Goal: Information Seeking & Learning: Learn about a topic

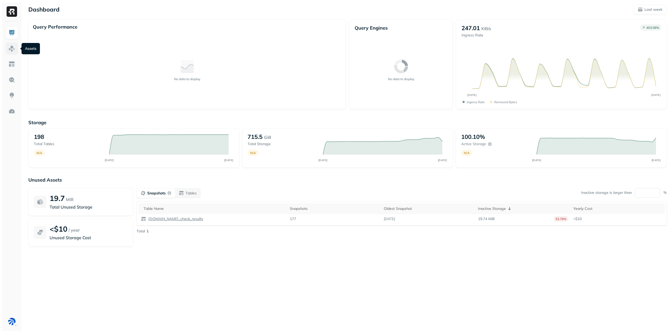
click at [11, 50] on img at bounding box center [11, 48] width 7 height 7
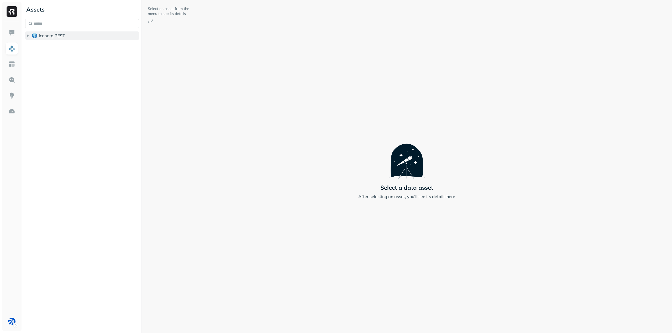
click at [55, 36] on span "Iceberg REST" at bounding box center [52, 35] width 26 height 5
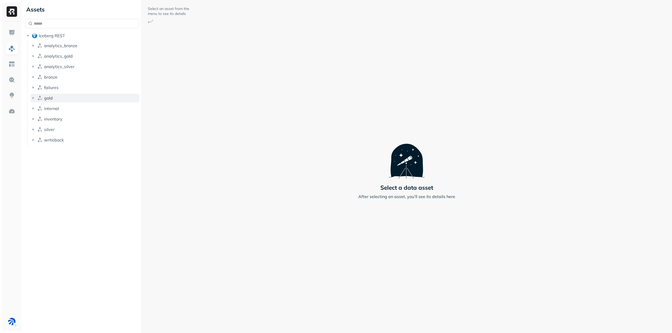
click at [55, 98] on button "gold" at bounding box center [84, 98] width 109 height 8
click at [65, 108] on button "Tables ( 11 )" at bounding box center [88, 108] width 104 height 8
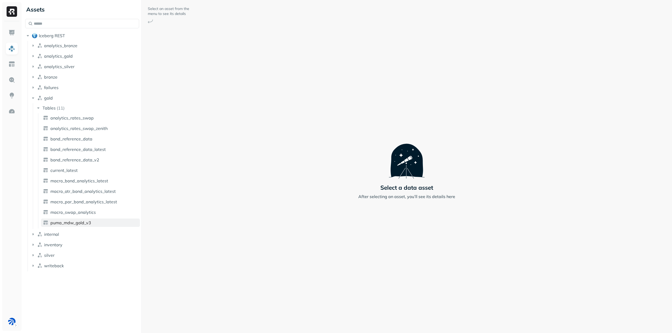
click at [87, 223] on span "puma_mdw_gold_v3" at bounding box center [70, 222] width 41 height 5
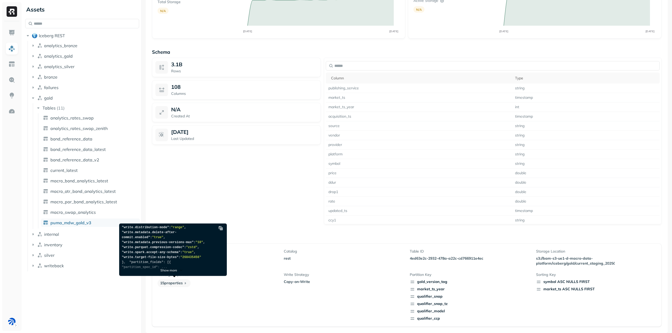
scroll to position [131, 0]
click at [174, 270] on p "Show more" at bounding box center [168, 271] width 17 height 4
click at [170, 270] on p "Show more" at bounding box center [168, 271] width 17 height 4
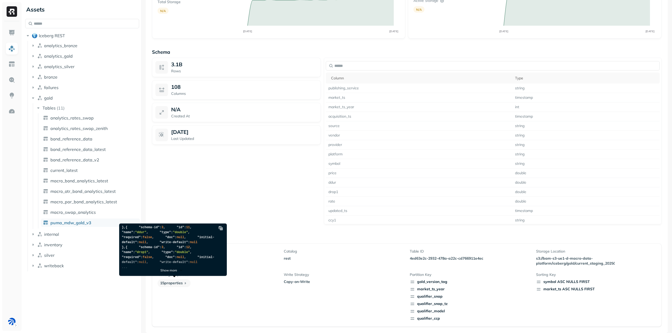
click at [169, 271] on p "Show more" at bounding box center [168, 271] width 17 height 4
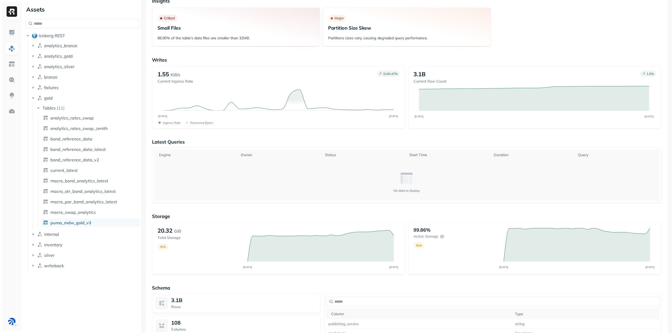
scroll to position [0, 0]
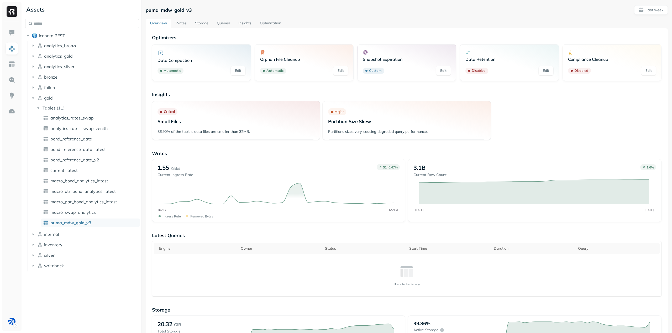
drag, startPoint x: 177, startPoint y: 23, endPoint x: 184, endPoint y: 20, distance: 7.3
click at [177, 23] on link "Writes" at bounding box center [181, 23] width 20 height 9
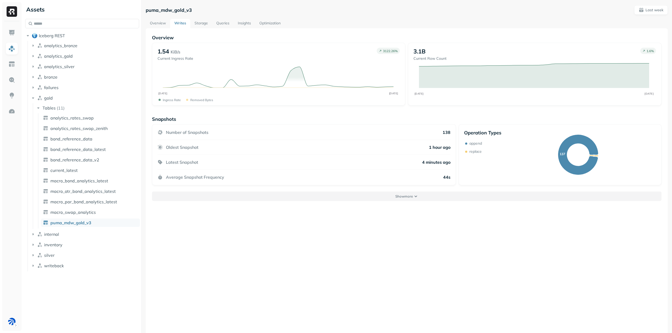
click at [254, 197] on button "Show more" at bounding box center [406, 196] width 509 height 9
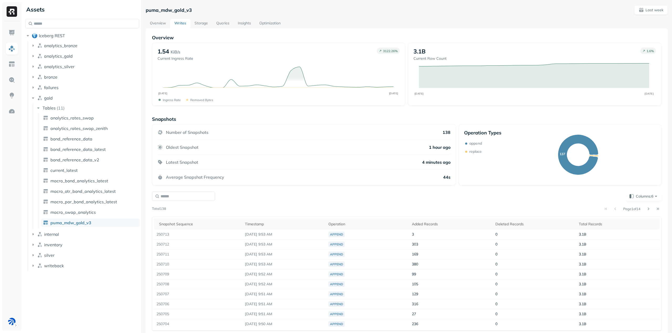
click at [207, 22] on link "Storage" at bounding box center [201, 23] width 22 height 9
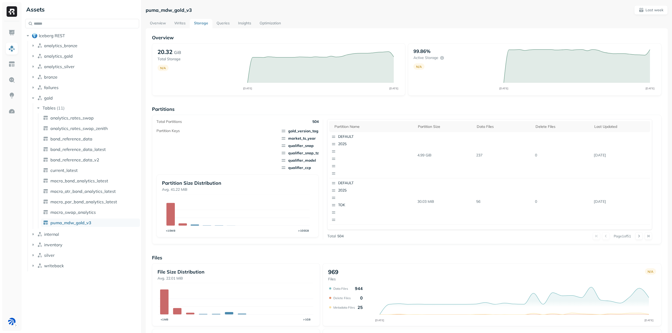
click at [220, 23] on link "Queries" at bounding box center [223, 23] width 22 height 9
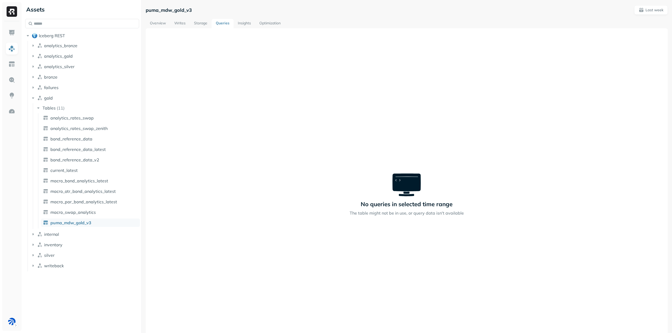
click at [279, 24] on link "Optimization" at bounding box center [270, 23] width 30 height 9
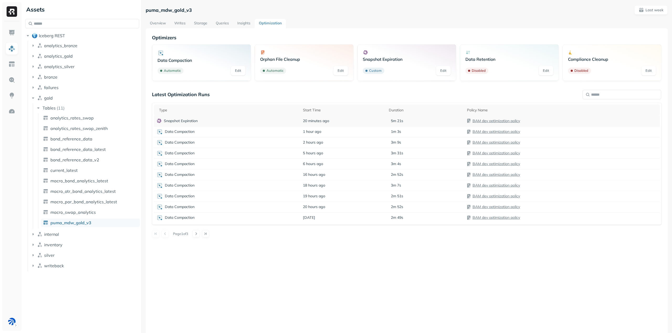
click at [178, 120] on p "Snapshot Expiration" at bounding box center [181, 121] width 34 height 5
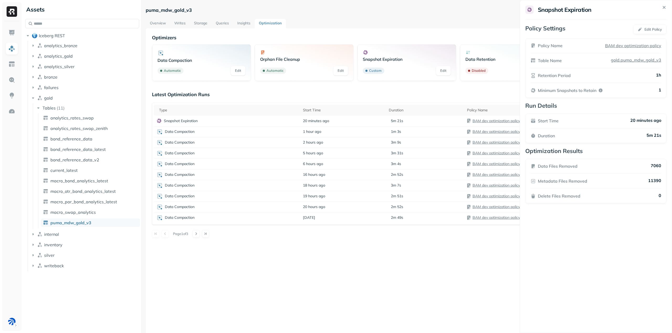
click at [663, 7] on icon at bounding box center [664, 7] width 2 height 2
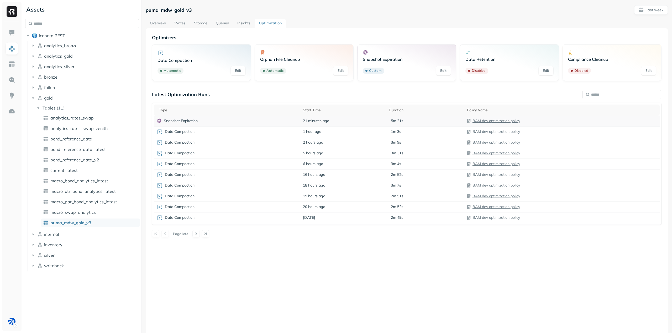
click at [209, 123] on div "Snapshot Expiration" at bounding box center [226, 120] width 141 height 5
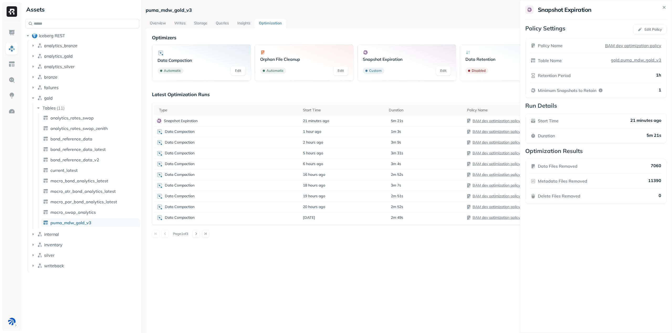
click at [664, 6] on icon at bounding box center [664, 7] width 6 height 6
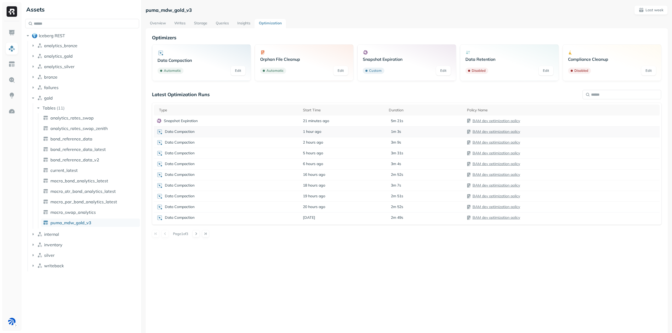
click at [200, 131] on div "Data Compaction" at bounding box center [226, 132] width 141 height 6
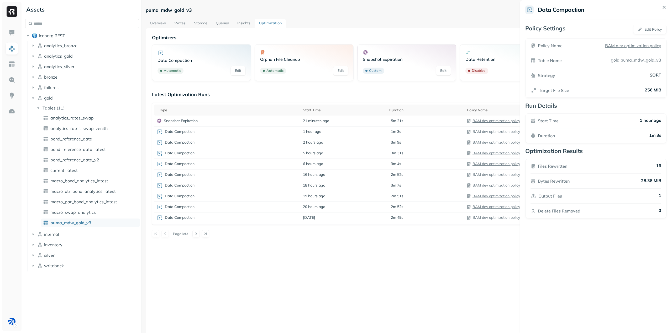
click at [535, 90] on icon at bounding box center [533, 90] width 4 height 4
click at [665, 5] on icon at bounding box center [664, 7] width 6 height 6
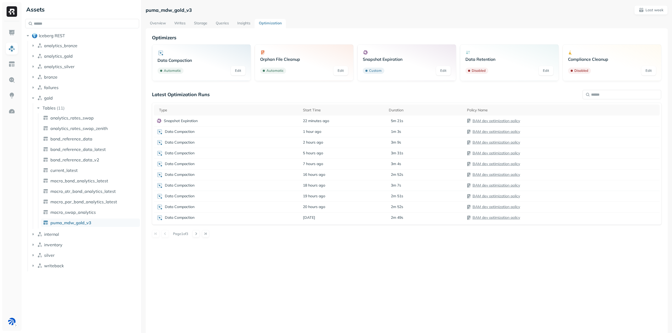
click at [243, 21] on link "Insights" at bounding box center [244, 23] width 22 height 9
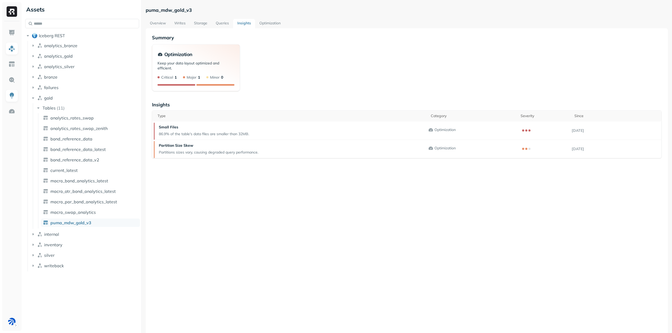
click at [156, 21] on link "Overview" at bounding box center [158, 23] width 24 height 9
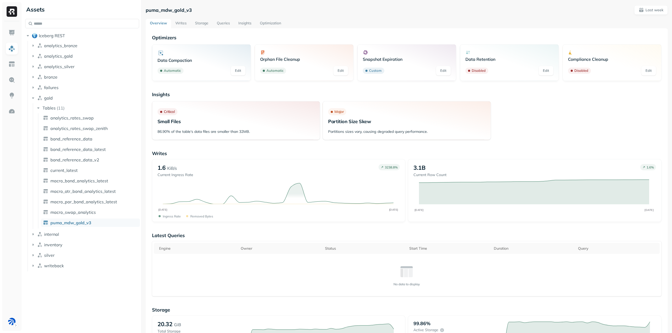
click at [179, 23] on link "Writes" at bounding box center [181, 23] width 20 height 9
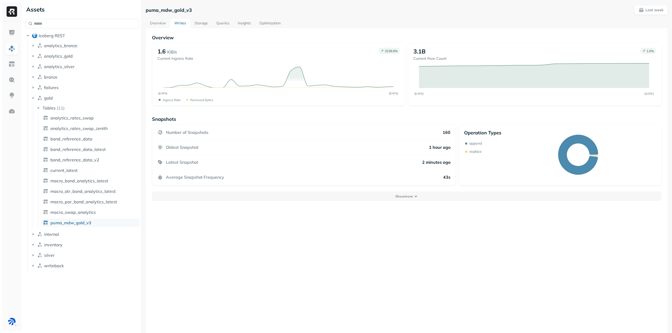
click at [209, 131] on div "Number of Snapshots 160" at bounding box center [303, 135] width 293 height 10
click at [392, 194] on button "Show more" at bounding box center [406, 196] width 509 height 9
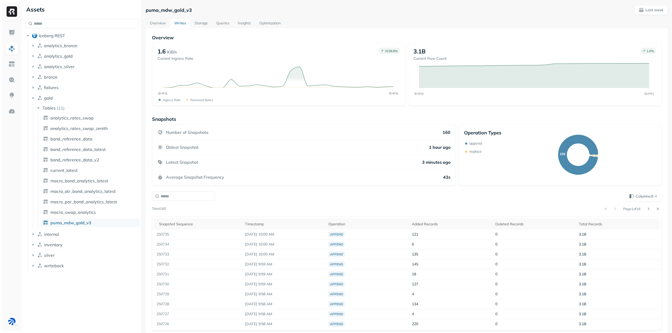
click at [200, 23] on link "Storage" at bounding box center [201, 23] width 22 height 9
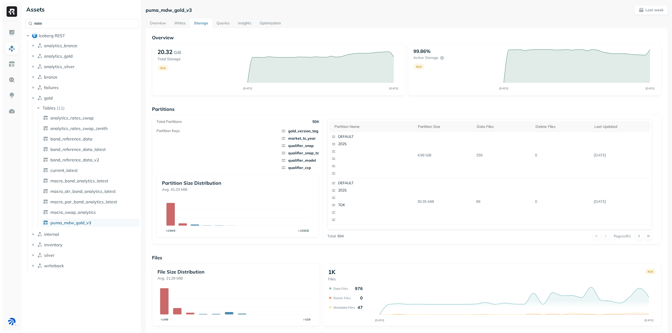
click at [224, 22] on link "Queries" at bounding box center [223, 23] width 22 height 9
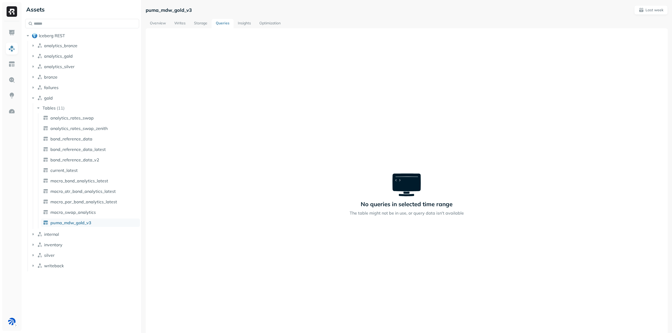
click at [245, 22] on link "Insights" at bounding box center [244, 23] width 22 height 9
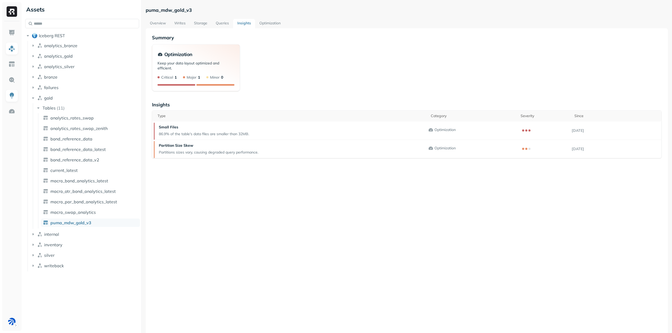
click at [267, 22] on link "Optimization" at bounding box center [270, 23] width 30 height 9
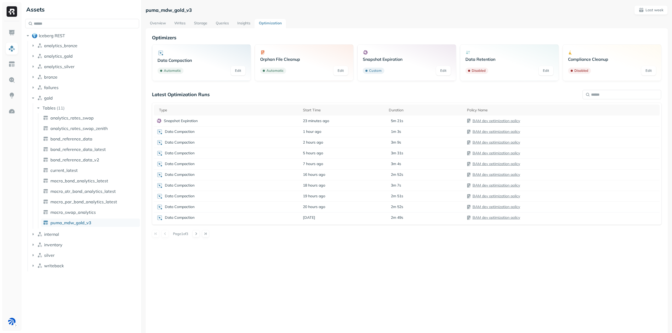
click at [245, 22] on link "Insights" at bounding box center [244, 23] width 22 height 9
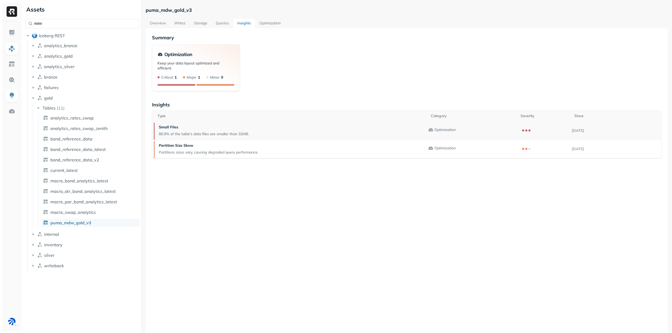
click at [223, 128] on p "Small Files" at bounding box center [204, 127] width 90 height 5
drag, startPoint x: 181, startPoint y: 22, endPoint x: 186, endPoint y: 22, distance: 4.8
click at [181, 22] on link "Writes" at bounding box center [180, 23] width 20 height 9
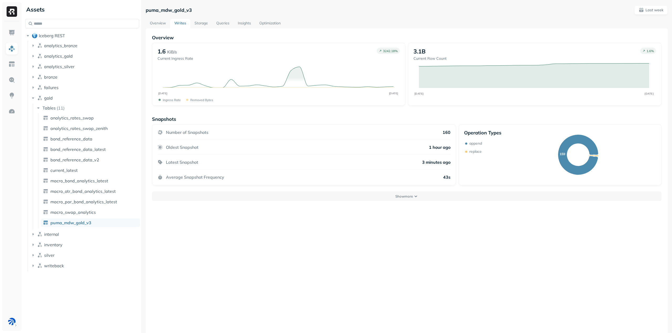
click at [199, 21] on link "Storage" at bounding box center [201, 23] width 22 height 9
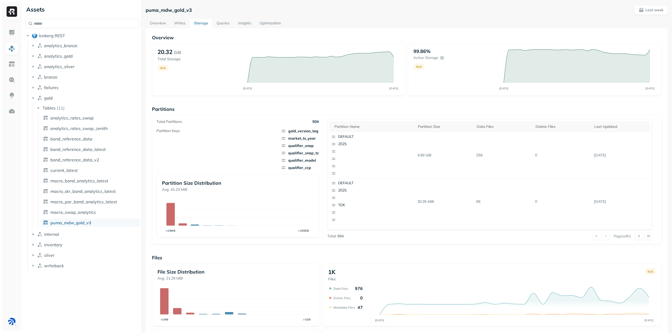
click at [181, 22] on link "Writes" at bounding box center [180, 23] width 20 height 9
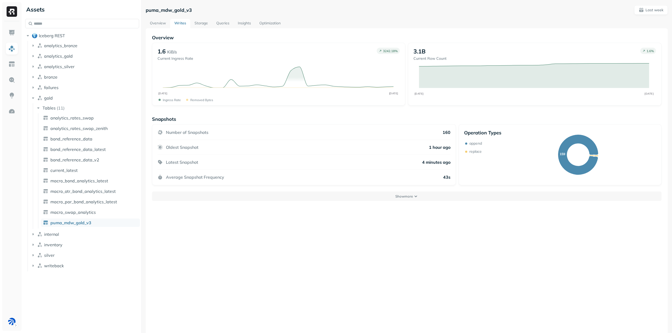
click at [273, 24] on link "Optimization" at bounding box center [270, 23] width 30 height 9
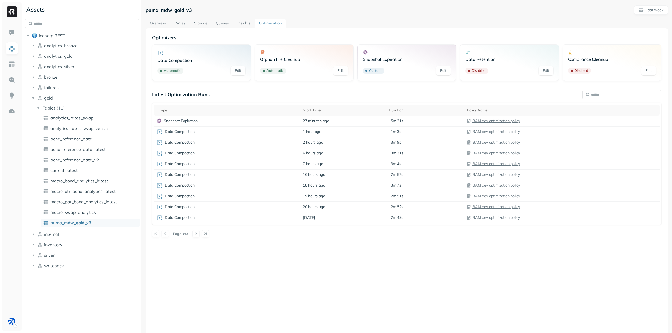
click at [239, 70] on link "Edit" at bounding box center [238, 70] width 15 height 9
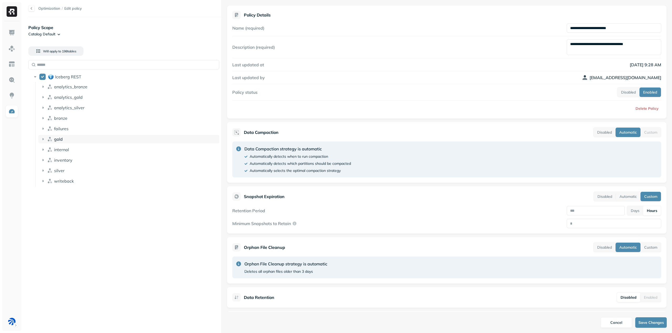
click at [62, 141] on span "gold" at bounding box center [58, 139] width 9 height 5
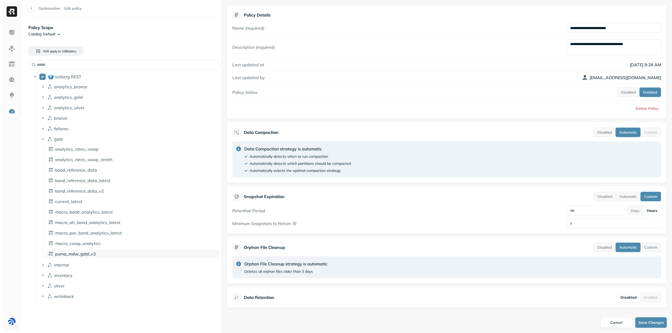
click at [84, 252] on span "puma_mdw_gold_v3" at bounding box center [75, 254] width 41 height 5
click at [89, 252] on span "puma_mdw_gold_v3" at bounding box center [75, 254] width 41 height 5
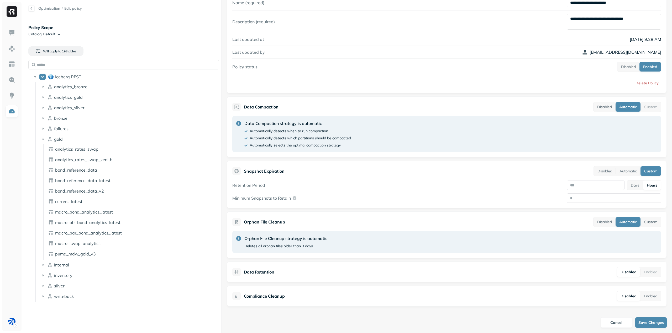
click at [32, 8] on div at bounding box center [31, 8] width 6 height 6
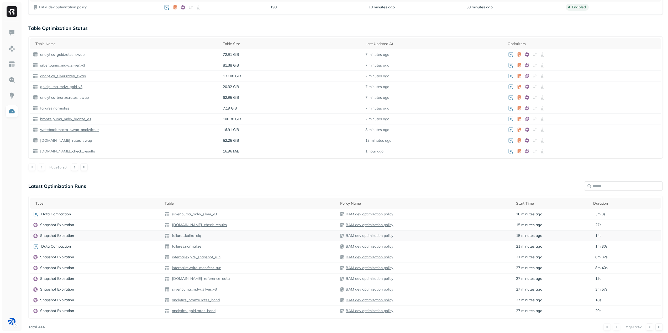
scroll to position [131, 0]
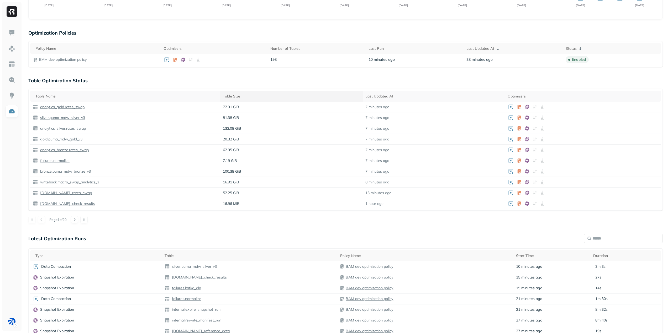
click at [263, 96] on div "Table Size" at bounding box center [291, 96] width 137 height 5
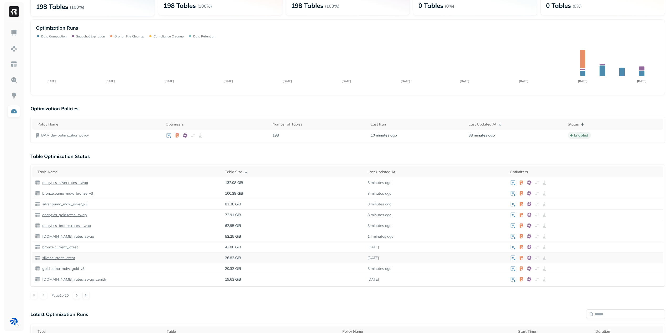
scroll to position [0, 0]
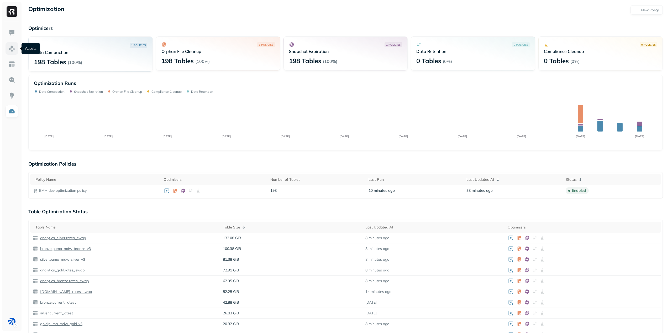
click at [12, 48] on img at bounding box center [11, 48] width 7 height 7
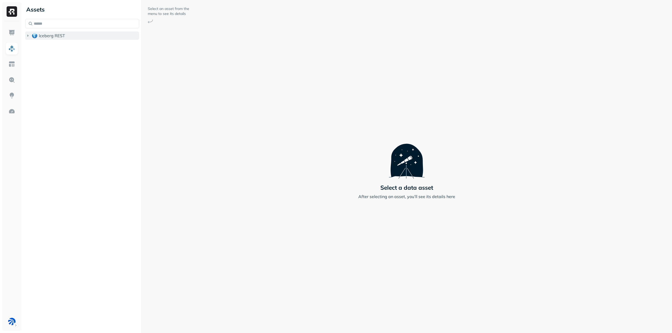
click at [53, 34] on span "Iceberg REST" at bounding box center [52, 35] width 26 height 5
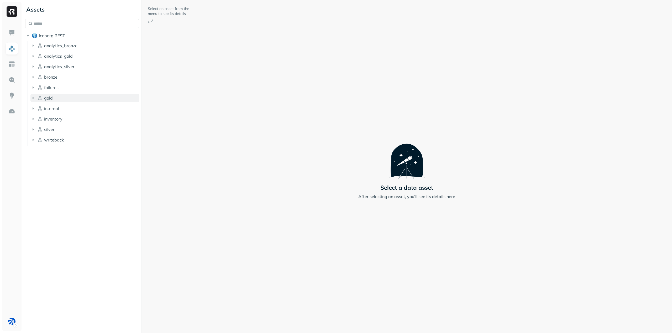
click at [52, 98] on span "gold" at bounding box center [48, 97] width 9 height 5
click at [47, 104] on button "Tables ( 11 )" at bounding box center [88, 108] width 104 height 8
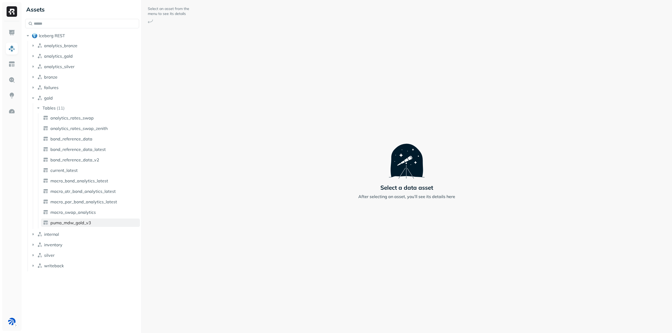
drag, startPoint x: 88, startPoint y: 226, endPoint x: 94, endPoint y: 222, distance: 7.4
click at [88, 226] on link "puma_mdw_gold_v3" at bounding box center [90, 223] width 99 height 8
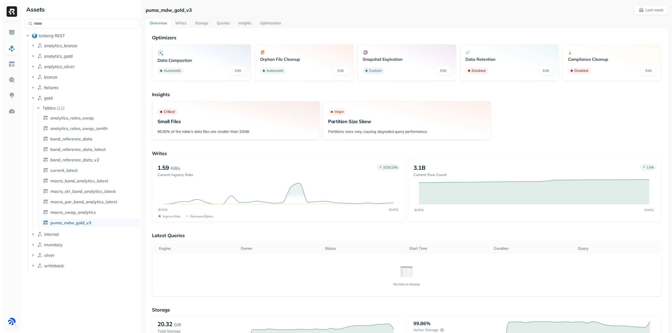
click at [180, 20] on link "Writes" at bounding box center [181, 23] width 20 height 9
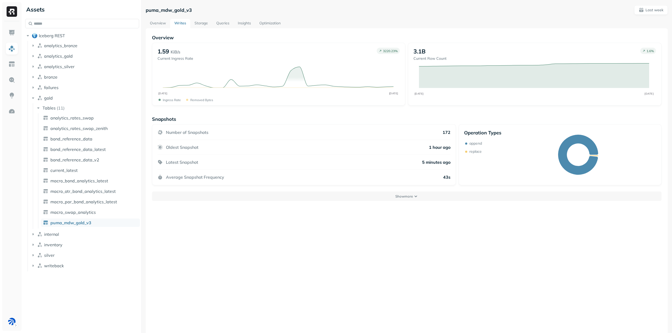
click at [203, 23] on link "Storage" at bounding box center [201, 23] width 22 height 9
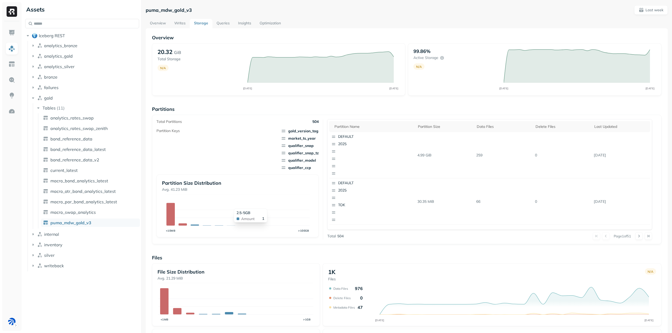
click at [231, 225] on icon "<10MB >100GB" at bounding box center [237, 213] width 150 height 39
click at [373, 160] on p "button" at bounding box center [363, 158] width 51 height 5
click at [385, 151] on p "button" at bounding box center [363, 151] width 51 height 5
click at [224, 23] on link "Queries" at bounding box center [223, 23] width 22 height 9
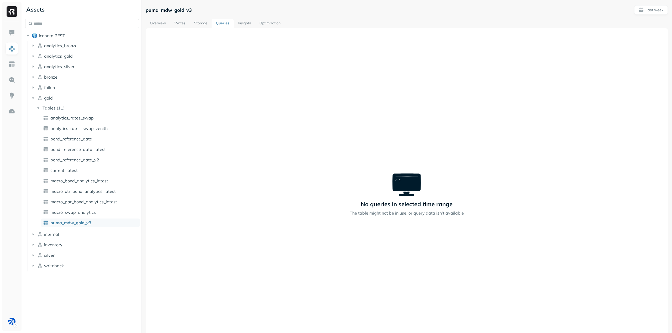
click at [245, 22] on link "Insights" at bounding box center [244, 23] width 22 height 9
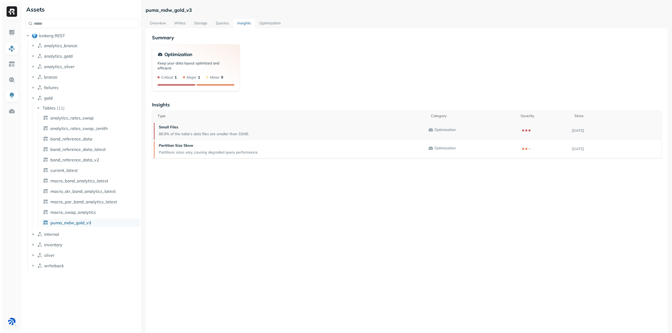
click at [216, 132] on p "86.9% of the table's data files are smaller than 32MB." at bounding box center [204, 134] width 90 height 5
click at [224, 23] on link "Queries" at bounding box center [222, 23] width 22 height 9
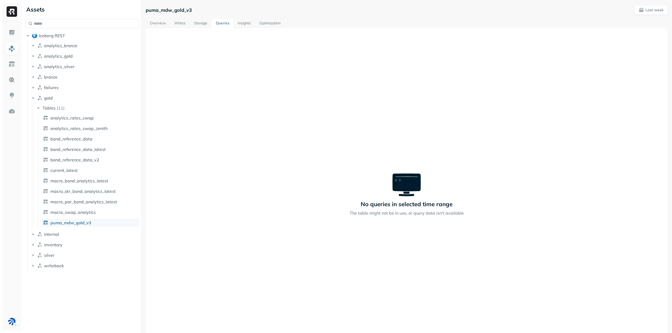
click at [198, 21] on link "Storage" at bounding box center [201, 23] width 22 height 9
click at [201, 25] on link "Storage" at bounding box center [201, 23] width 22 height 9
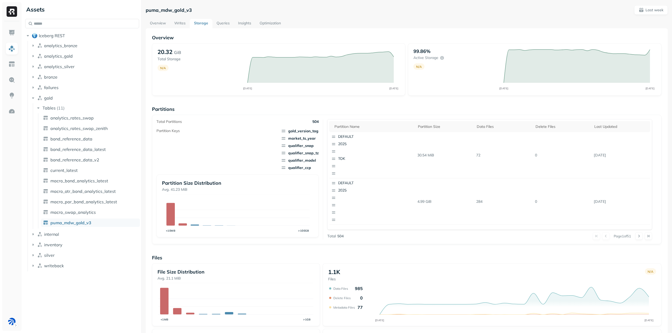
drag, startPoint x: 282, startPoint y: 130, endPoint x: 278, endPoint y: 131, distance: 4.5
click at [278, 131] on div "Partition Keys gold_version_tag market_ts_year qualifier_snap qualifier_snap_tz…" at bounding box center [237, 150] width 162 height 42
click at [428, 126] on div "Partition size" at bounding box center [445, 126] width 54 height 5
click at [333, 150] on icon "button" at bounding box center [333, 151] width 5 height 5
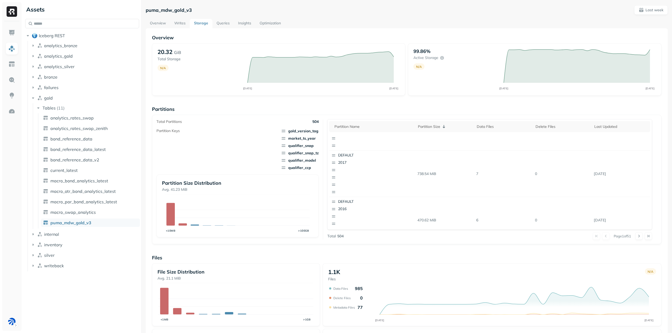
scroll to position [368, 0]
click at [616, 237] on p "Page 1 of 51" at bounding box center [621, 236] width 17 height 5
click at [244, 21] on link "Insights" at bounding box center [245, 23] width 22 height 9
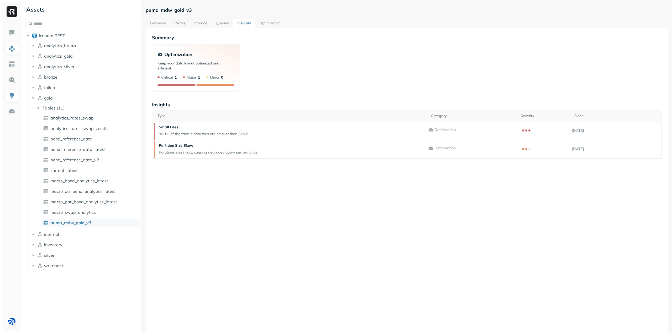
click at [224, 21] on link "Queries" at bounding box center [222, 23] width 22 height 9
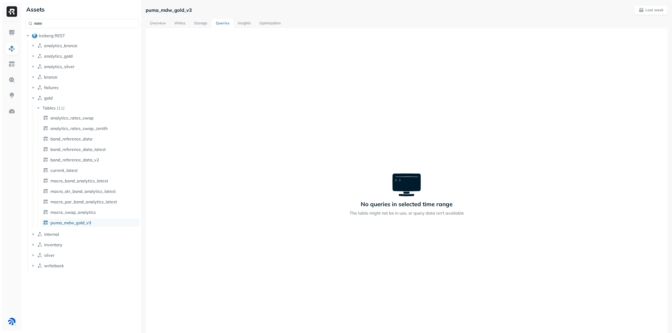
click at [176, 22] on link "Writes" at bounding box center [180, 23] width 20 height 9
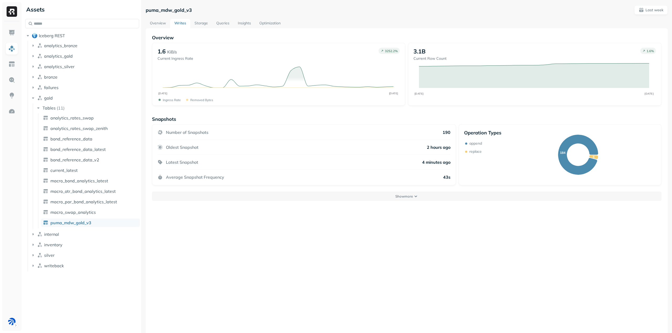
click at [200, 23] on link "Storage" at bounding box center [201, 23] width 22 height 9
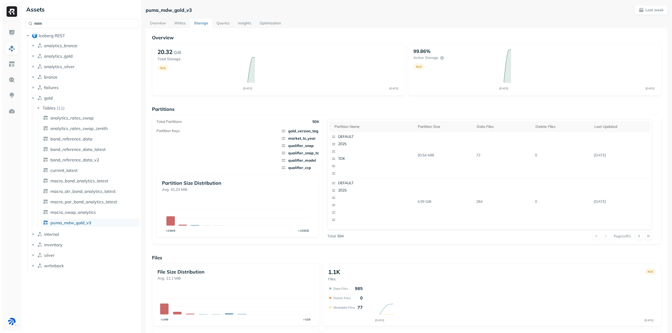
click at [271, 23] on link "Optimization" at bounding box center [270, 23] width 30 height 9
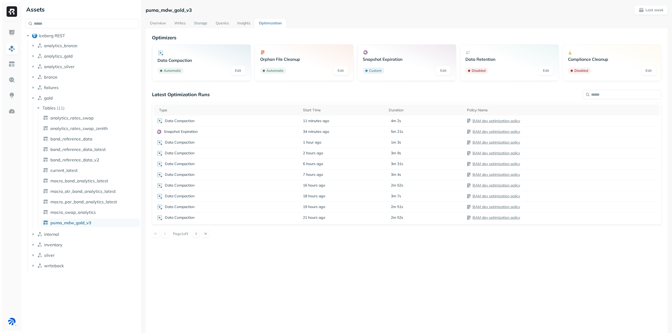
click at [201, 22] on link "Storage" at bounding box center [201, 23] width 22 height 9
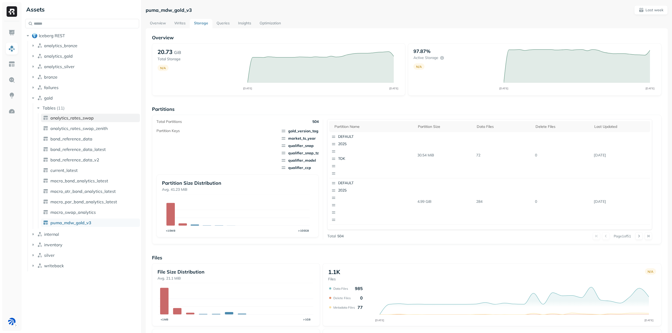
click at [86, 119] on span "analytics_rates_swap" at bounding box center [71, 117] width 43 height 5
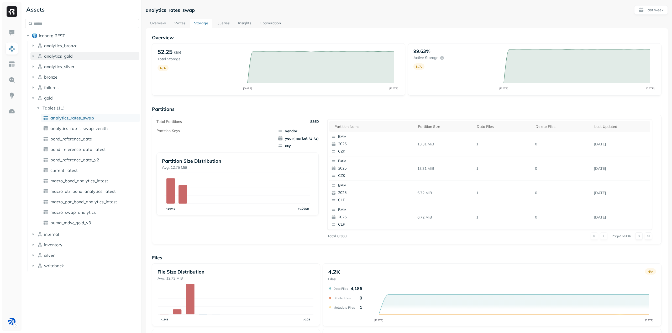
click at [76, 55] on button "analytics_gold" at bounding box center [84, 56] width 109 height 8
click at [67, 69] on button "Tables ( 7 )" at bounding box center [88, 66] width 104 height 8
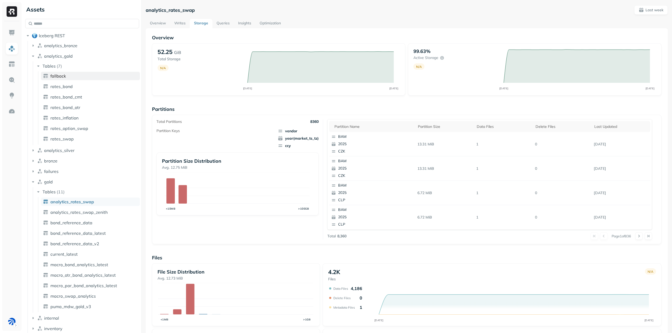
click at [61, 77] on span "fallback" at bounding box center [57, 75] width 15 height 5
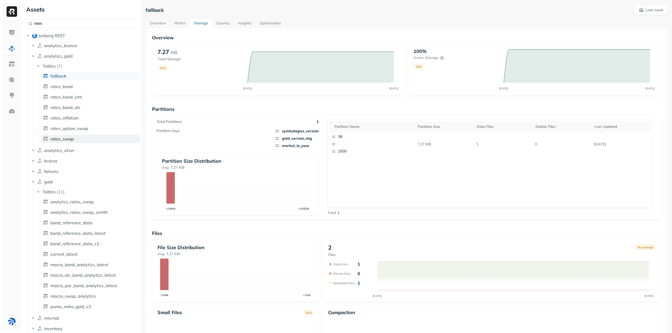
click at [69, 137] on span "rates_swap" at bounding box center [61, 138] width 23 height 5
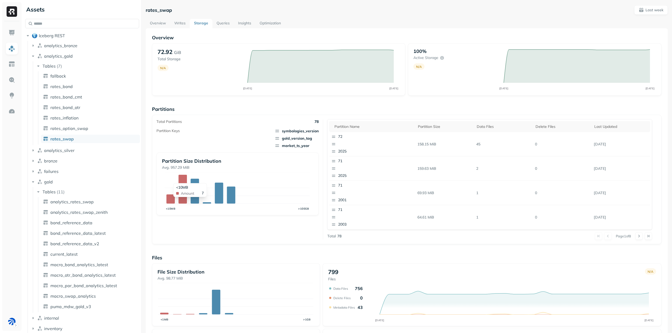
click at [171, 200] on icon at bounding box center [170, 199] width 8 height 9
click at [427, 126] on div "Partition size" at bounding box center [445, 126] width 54 height 5
click at [333, 143] on icon "button" at bounding box center [333, 144] width 5 height 5
click at [296, 140] on span "gold_version_tag" at bounding box center [296, 138] width 44 height 5
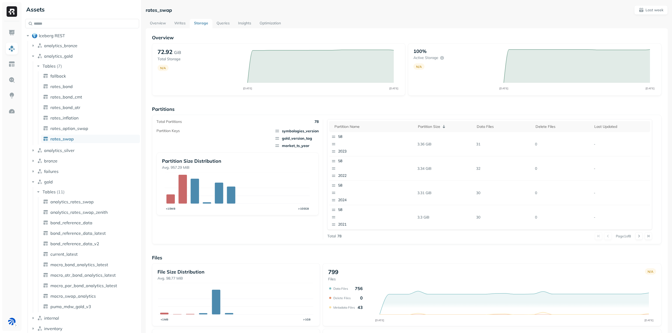
click at [277, 139] on icon at bounding box center [276, 138] width 5 height 5
click at [355, 125] on div "Partition name" at bounding box center [373, 126] width 78 height 5
click at [354, 126] on div "Partition name" at bounding box center [373, 127] width 78 height 6
click at [637, 236] on button at bounding box center [638, 236] width 7 height 7
click at [638, 235] on button at bounding box center [638, 236] width 7 height 7
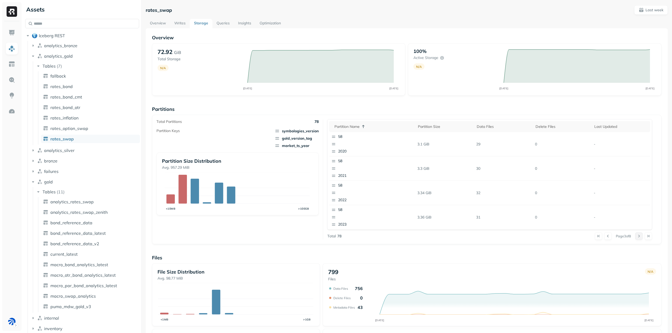
click at [638, 235] on button at bounding box center [638, 236] width 7 height 7
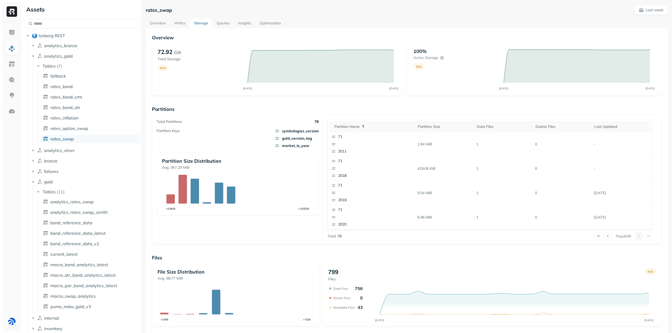
click at [638, 235] on div at bounding box center [643, 236] width 17 height 7
click at [637, 235] on div at bounding box center [643, 236] width 17 height 7
click at [635, 237] on div at bounding box center [643, 236] width 17 height 7
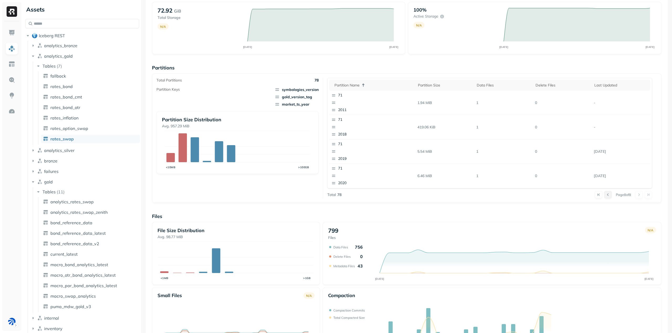
click at [604, 194] on button at bounding box center [607, 194] width 7 height 7
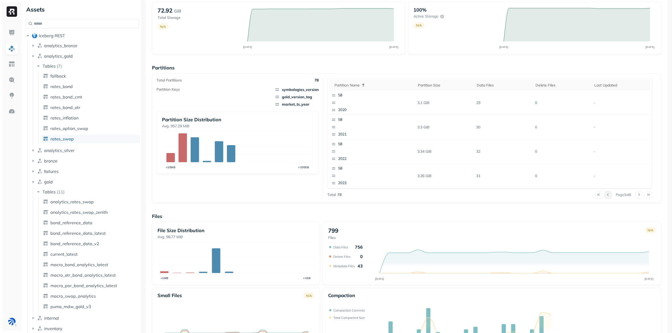
click at [604, 194] on button at bounding box center [607, 194] width 7 height 7
click at [68, 161] on button "bronze" at bounding box center [84, 161] width 109 height 8
click at [67, 171] on button "Tables ( 7 )" at bounding box center [88, 171] width 104 height 8
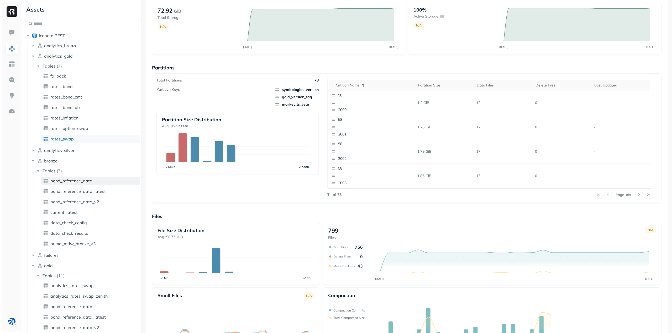
click at [74, 179] on span "bond_reference_data" at bounding box center [71, 180] width 42 height 5
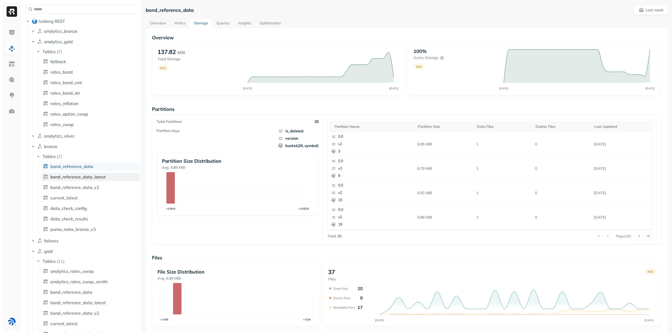
click at [82, 178] on span "bond_reference_data_latest" at bounding box center [77, 176] width 55 height 5
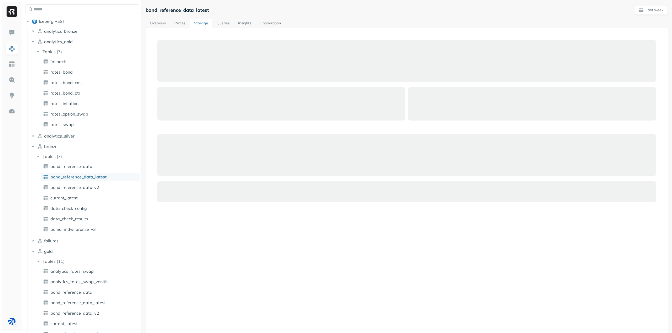
scroll to position [25, 0]
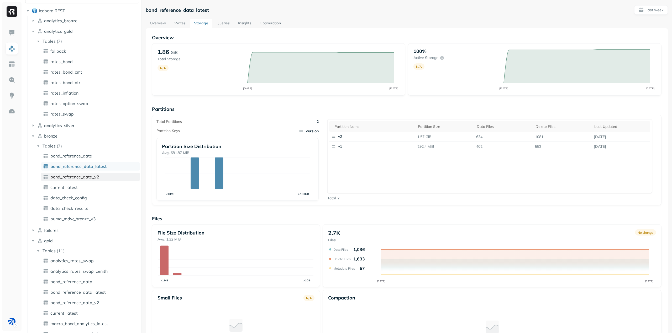
click at [89, 177] on span "bond_reference_data_v2" at bounding box center [74, 176] width 49 height 5
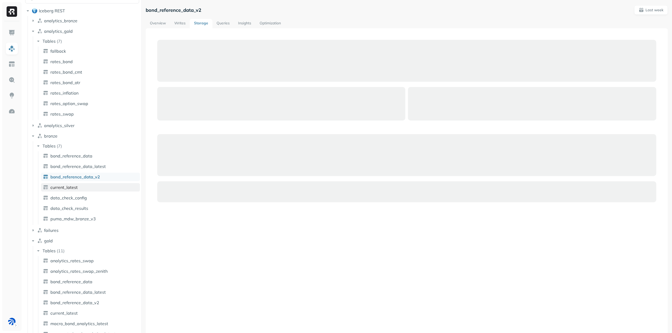
scroll to position [35, 0]
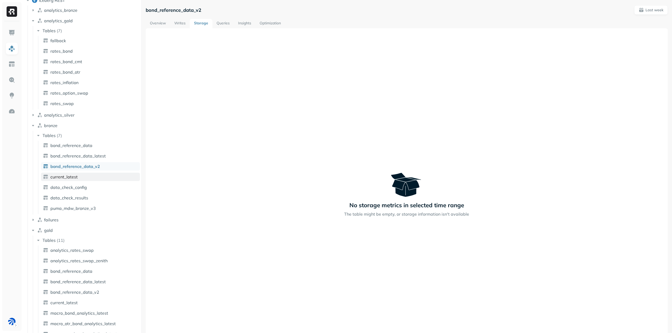
click at [88, 181] on link "current_latest" at bounding box center [90, 177] width 99 height 8
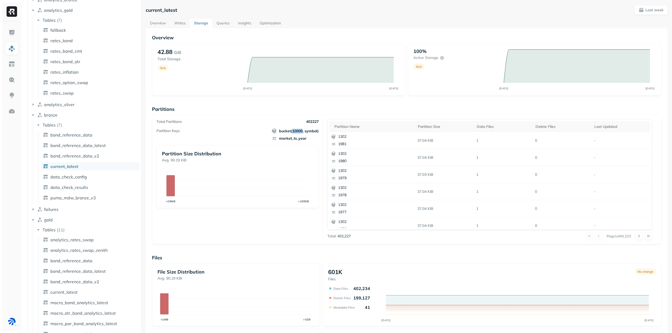
drag, startPoint x: 291, startPoint y: 131, endPoint x: 302, endPoint y: 132, distance: 10.6
click at [302, 132] on span "bucket(10000, symbol)" at bounding box center [295, 131] width 47 height 5
drag, startPoint x: 305, startPoint y: 122, endPoint x: 318, endPoint y: 123, distance: 13.1
click at [318, 123] on div "Total Partitions 402227 Partition Keys bucket(10000, symbol) market_ts_year Par…" at bounding box center [239, 179] width 167 height 121
click at [99, 196] on link "puma_mdw_bronze_v3" at bounding box center [90, 198] width 99 height 8
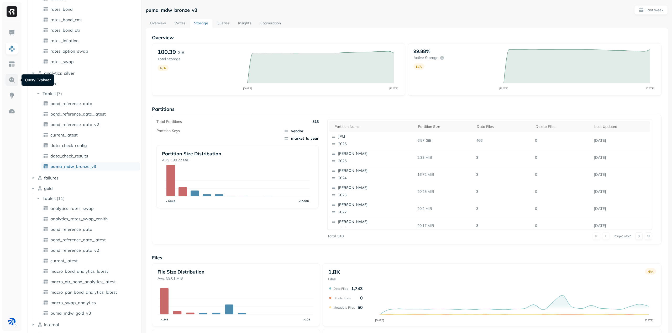
click at [13, 81] on img at bounding box center [11, 80] width 7 height 7
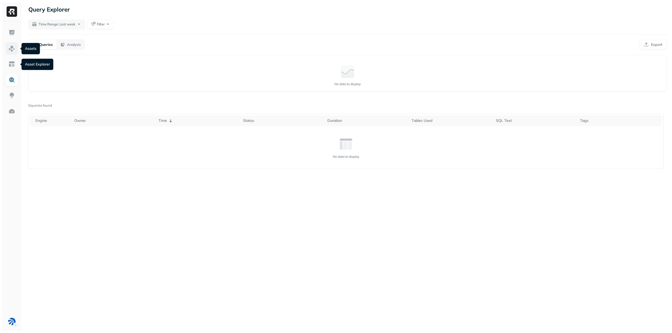
click at [10, 52] on link at bounding box center [12, 48] width 13 height 13
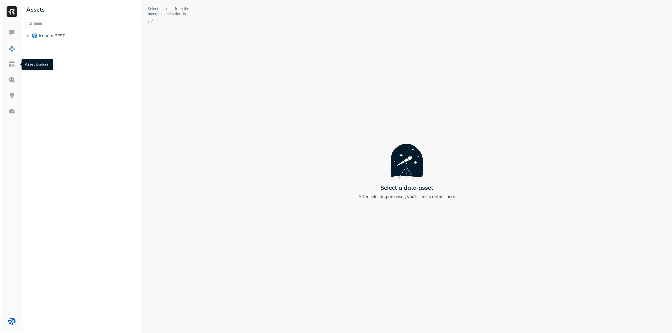
click at [10, 65] on img at bounding box center [11, 64] width 7 height 7
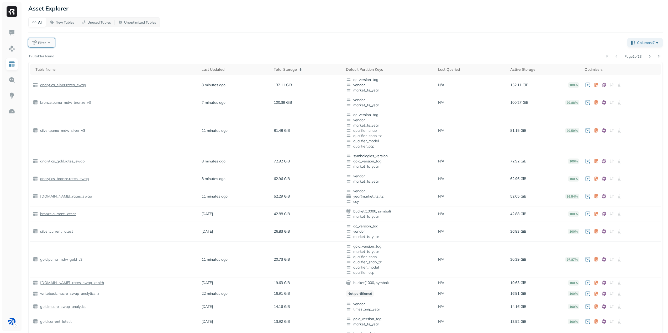
click at [49, 44] on button "Filter" at bounding box center [41, 42] width 27 height 9
click at [208, 41] on div "Filter" at bounding box center [325, 42] width 594 height 9
click at [508, 69] on th "Active Storage" at bounding box center [544, 69] width 74 height 11
click at [522, 69] on div "Active Storage ( 2 )" at bounding box center [544, 69] width 70 height 6
click at [520, 69] on div "Active Storage ( 2 )" at bounding box center [544, 69] width 70 height 6
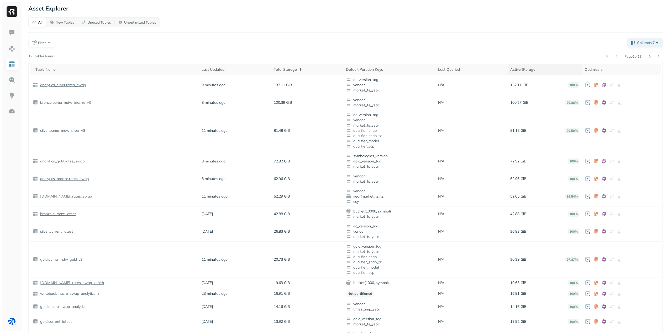
click at [511, 68] on div "Active Storage" at bounding box center [544, 69] width 69 height 5
click at [519, 68] on div "Active Storage ( 2 )" at bounding box center [544, 69] width 70 height 6
click at [515, 68] on div "Active Storage ( 2 )" at bounding box center [544, 69] width 70 height 6
click at [515, 68] on div "Active Storage" at bounding box center [544, 69] width 69 height 5
click at [515, 68] on div "Active Storage ( 2 )" at bounding box center [544, 69] width 70 height 6
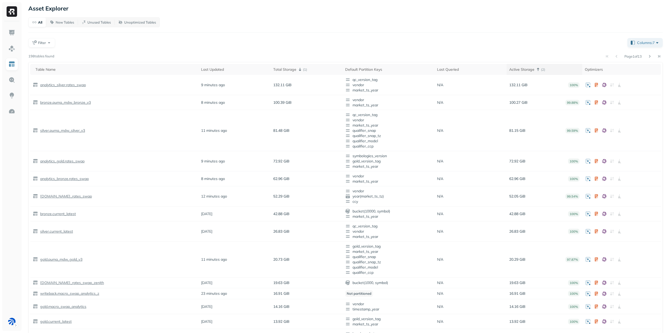
click at [515, 68] on div "Active Storage ( 2 )" at bounding box center [544, 69] width 70 height 6
click at [294, 68] on div "Total Storage" at bounding box center [307, 69] width 67 height 6
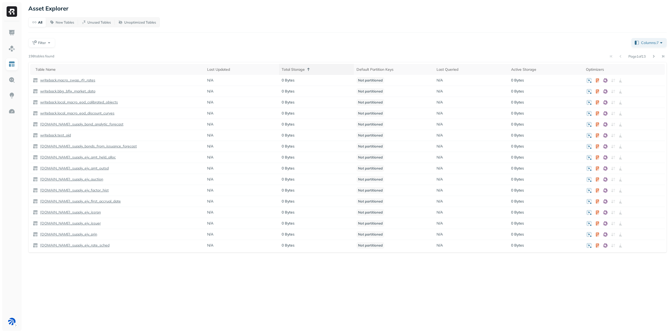
click at [310, 70] on icon at bounding box center [308, 69] width 6 height 6
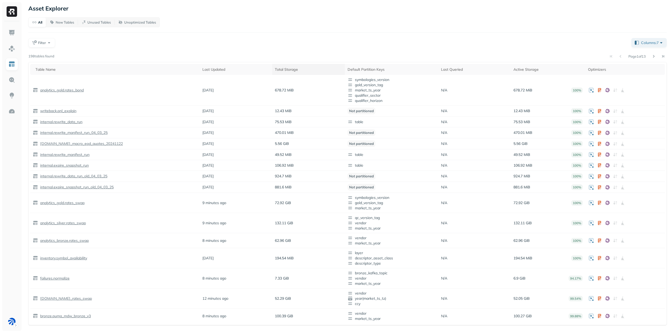
click at [310, 69] on div "Total Storage" at bounding box center [308, 69] width 67 height 5
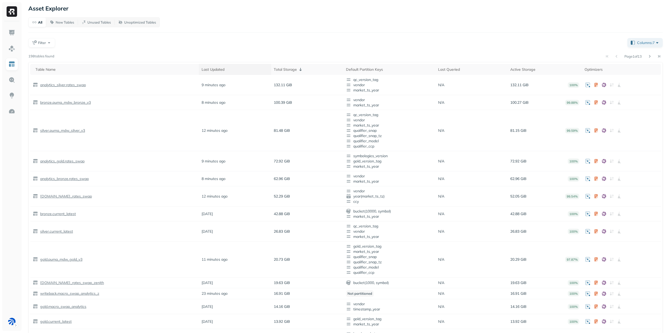
click at [213, 69] on div "Last Updated" at bounding box center [234, 69] width 67 height 5
click at [285, 69] on div "Total Storage ( 1 )" at bounding box center [307, 69] width 67 height 6
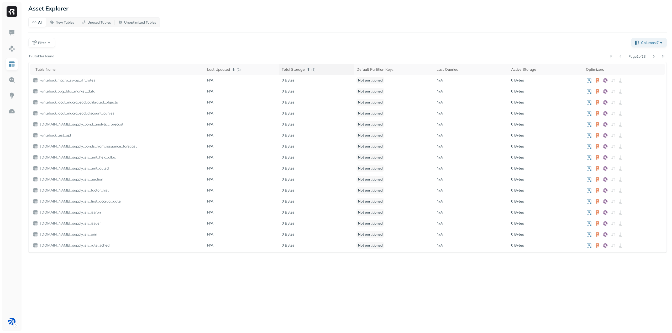
click at [285, 69] on div "Total Storage ( 1 )" at bounding box center [315, 69] width 69 height 6
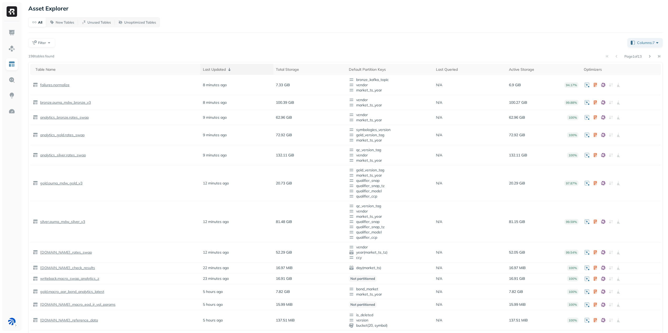
click at [229, 68] on icon at bounding box center [229, 69] width 2 height 3
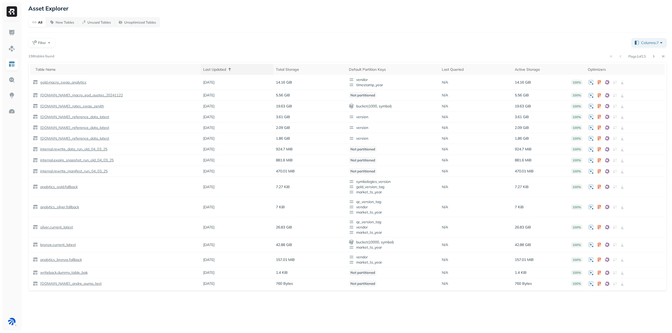
click at [226, 70] on div "Last Updated" at bounding box center [237, 69] width 68 height 6
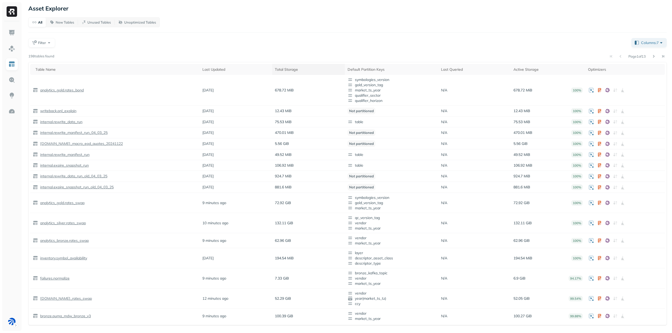
click at [288, 68] on div "Total Storage" at bounding box center [308, 69] width 67 height 5
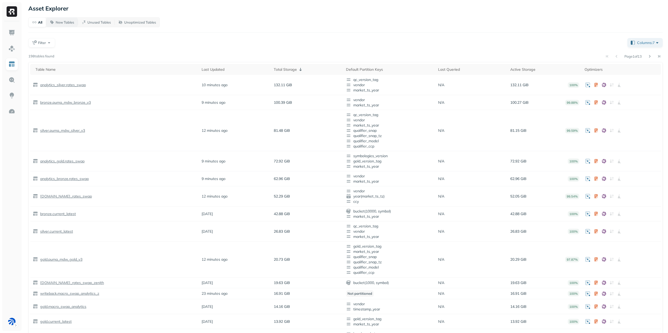
click at [62, 21] on p "New Tables" at bounding box center [65, 22] width 18 height 5
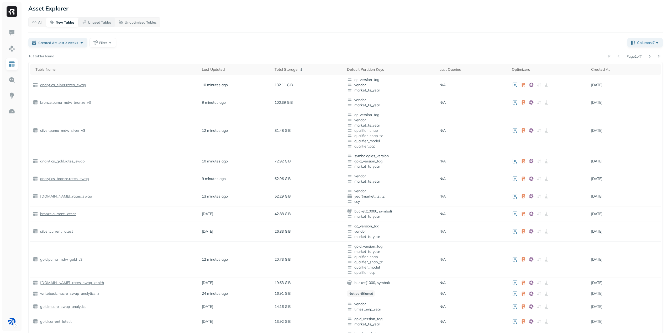
click at [96, 21] on p "Unused Tables" at bounding box center [99, 22] width 23 height 5
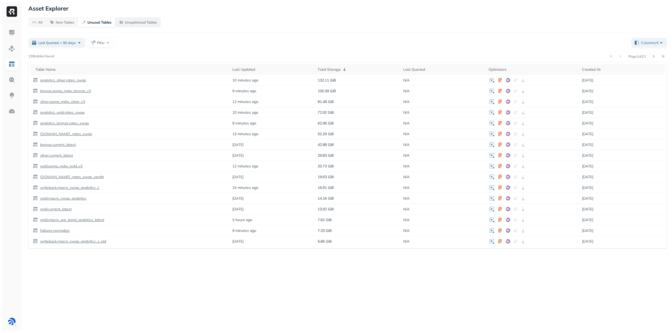
click at [134, 21] on p "Unoptimized Tables" at bounding box center [141, 22] width 32 height 5
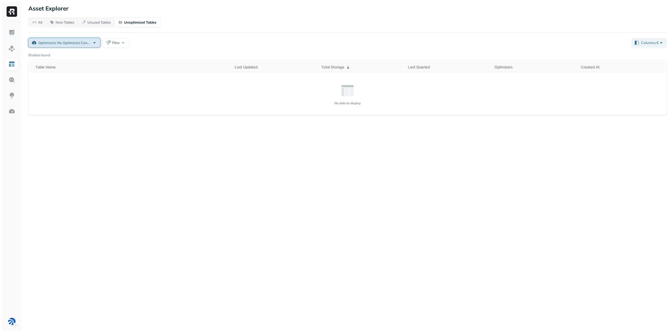
click at [71, 42] on span "Optimizers: No Optimizers Configured" at bounding box center [64, 42] width 52 height 5
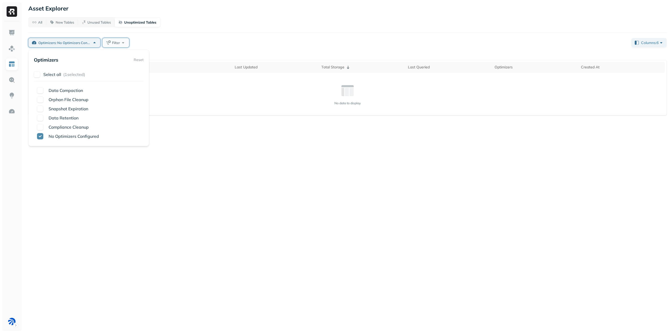
click at [107, 40] on button "Filter" at bounding box center [115, 42] width 27 height 9
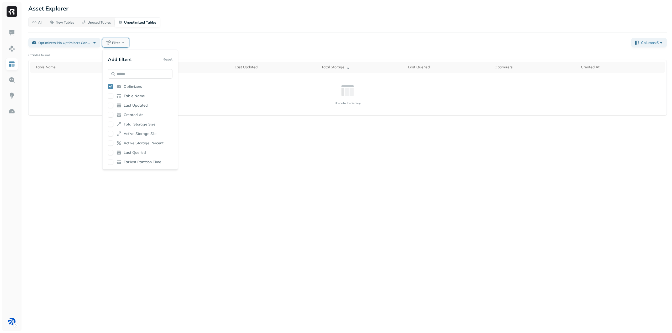
click at [107, 40] on button "Filter" at bounding box center [115, 42] width 27 height 9
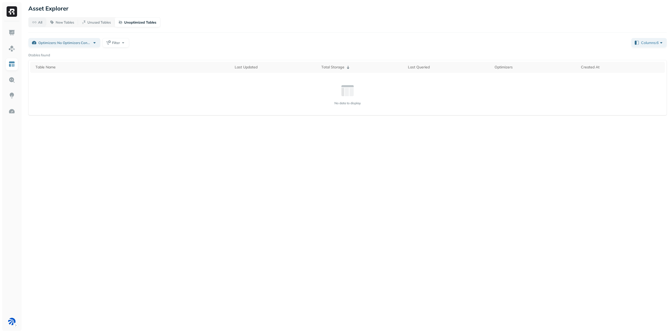
click at [37, 22] on span "All" at bounding box center [37, 22] width 10 height 5
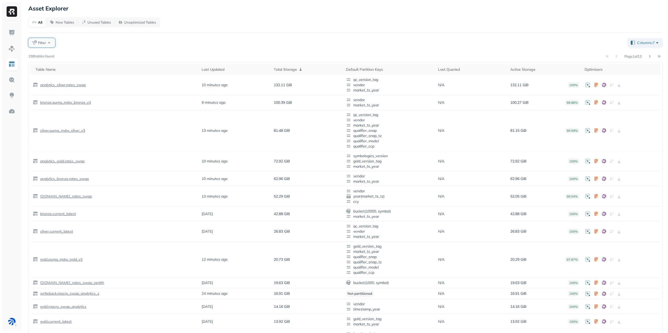
click at [41, 41] on span "Filter" at bounding box center [42, 42] width 8 height 5
click at [70, 162] on span "Earliest Partition Time" at bounding box center [69, 162] width 38 height 5
click at [134, 45] on div "Filter" at bounding box center [325, 42] width 594 height 9
click at [80, 43] on span "Earliest Partition Time: All time" at bounding box center [62, 42] width 49 height 5
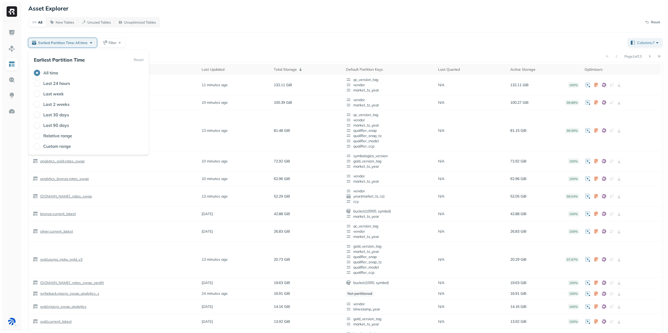
click at [55, 115] on label "Last 30 days" at bounding box center [56, 114] width 26 height 5
click at [40, 115] on button "Last 30 days" at bounding box center [37, 115] width 6 height 6
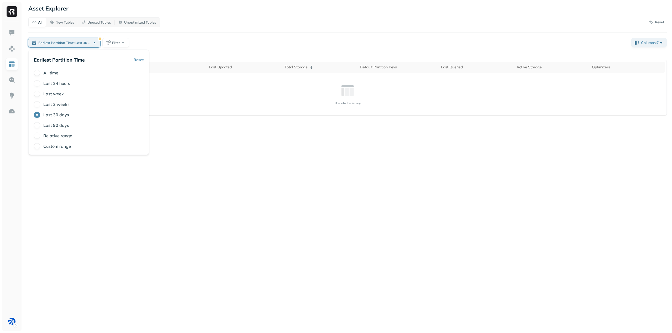
click at [58, 102] on label "Last 2 weeks" at bounding box center [56, 104] width 26 height 5
click at [40, 102] on button "Last 2 weeks" at bounding box center [37, 104] width 6 height 6
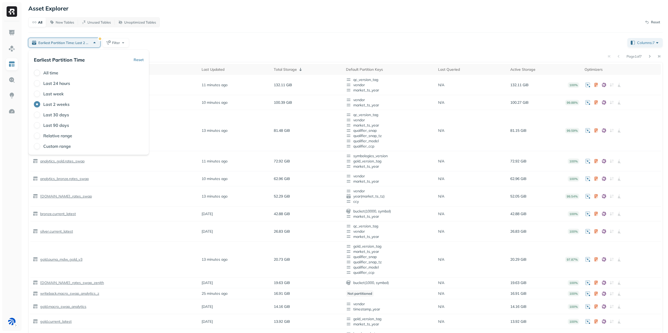
click at [39, 72] on button "All time" at bounding box center [37, 73] width 6 height 6
click at [142, 40] on div "Earliest Partition Time: All time Filter" at bounding box center [325, 42] width 594 height 9
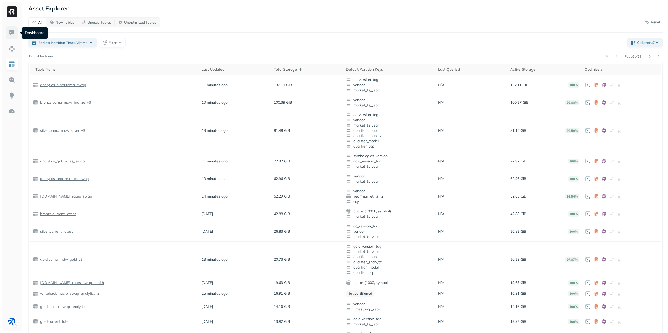
click at [10, 30] on img at bounding box center [11, 32] width 7 height 7
